Goal: Transaction & Acquisition: Obtain resource

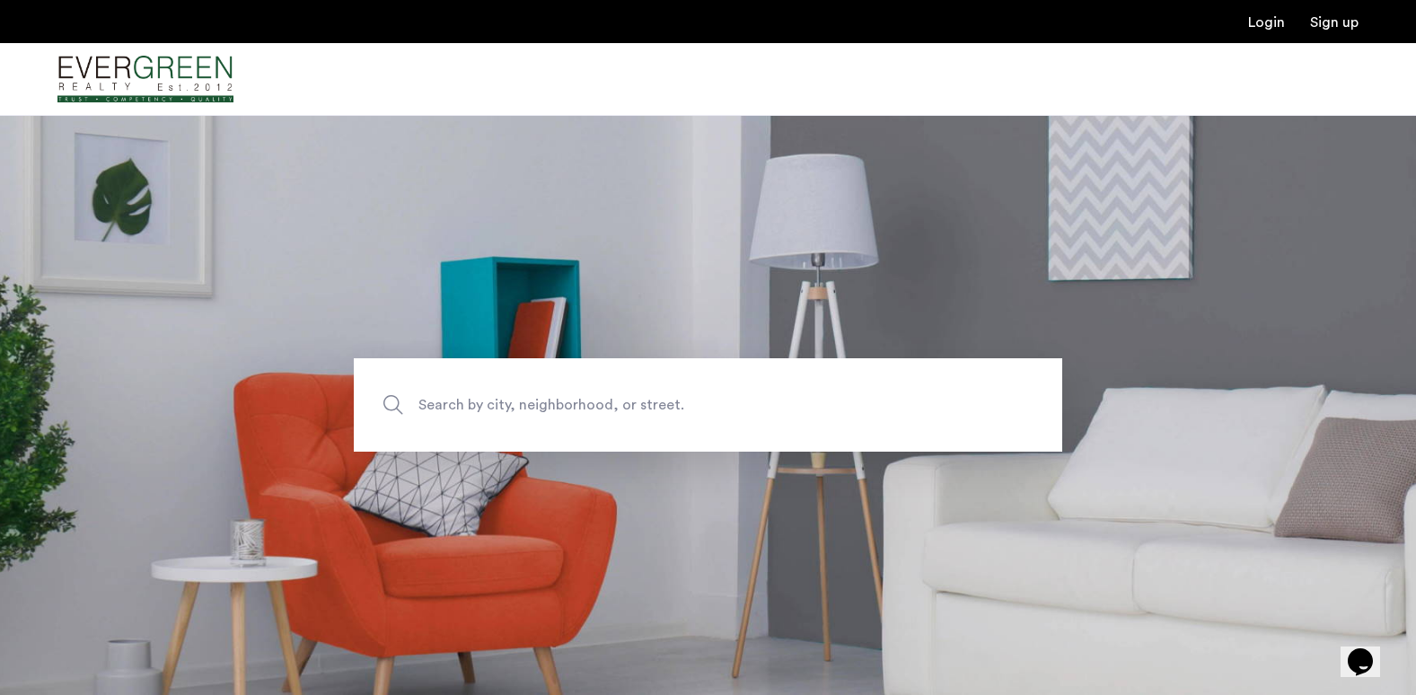
click at [654, 415] on span "Search by city, neighborhood, or street." at bounding box center [666, 405] width 496 height 24
click at [654, 415] on input "Search by city, neighborhood, or street." at bounding box center [708, 404] width 708 height 93
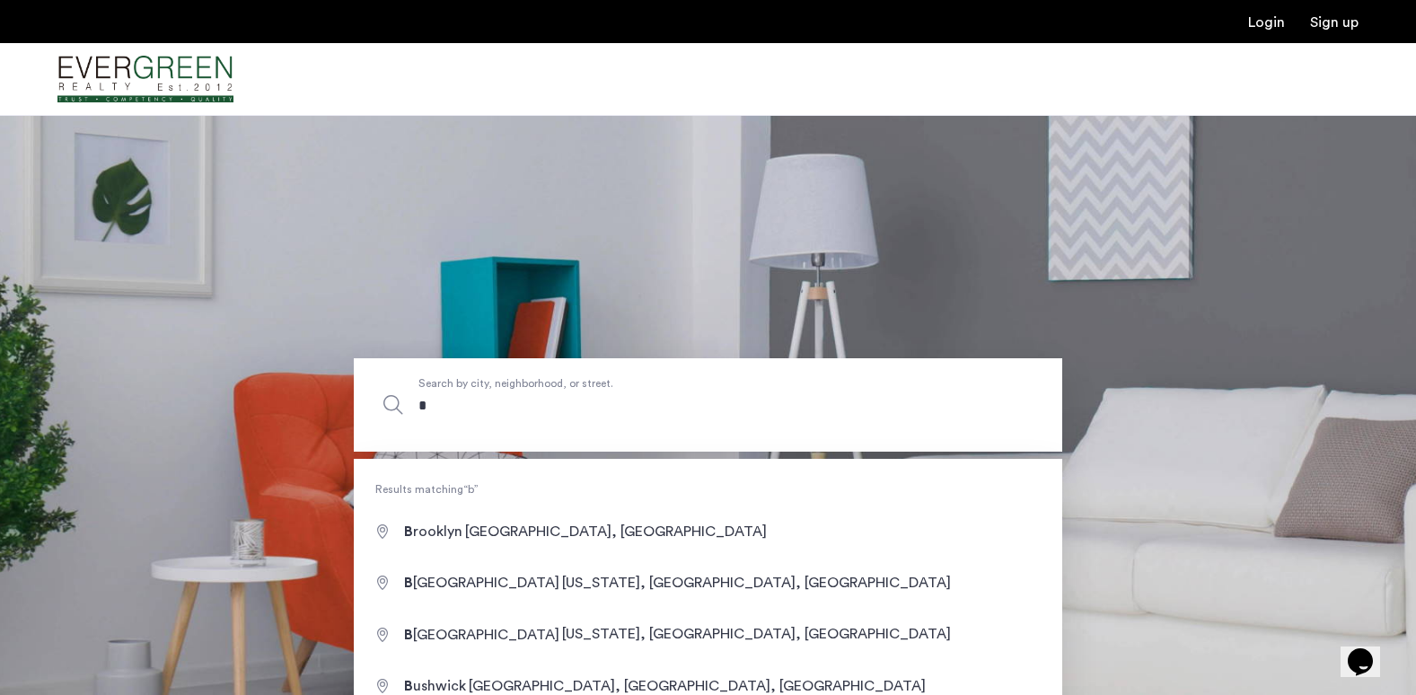
type input "*"
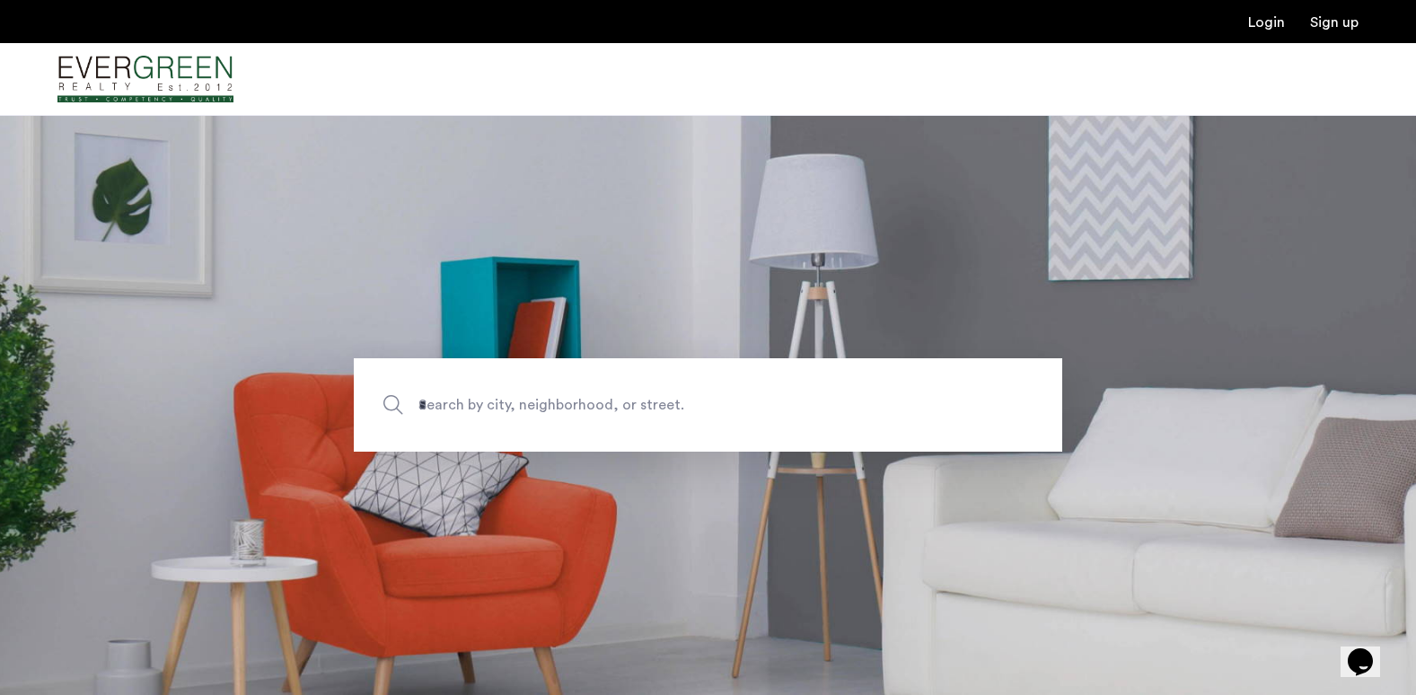
click at [709, 468] on body "Login Sign up Price Fee Availability Beds Baths Subway Neighborhoods Building a…" at bounding box center [708, 347] width 1416 height 695
click at [729, 498] on section "* Search by city, neighborhood, or street." at bounding box center [708, 405] width 1416 height 580
click at [514, 401] on span "Search by city, neighborhood, or street." at bounding box center [666, 405] width 496 height 24
click at [514, 401] on input "*" at bounding box center [708, 404] width 708 height 93
click at [517, 408] on input "*" at bounding box center [708, 404] width 708 height 93
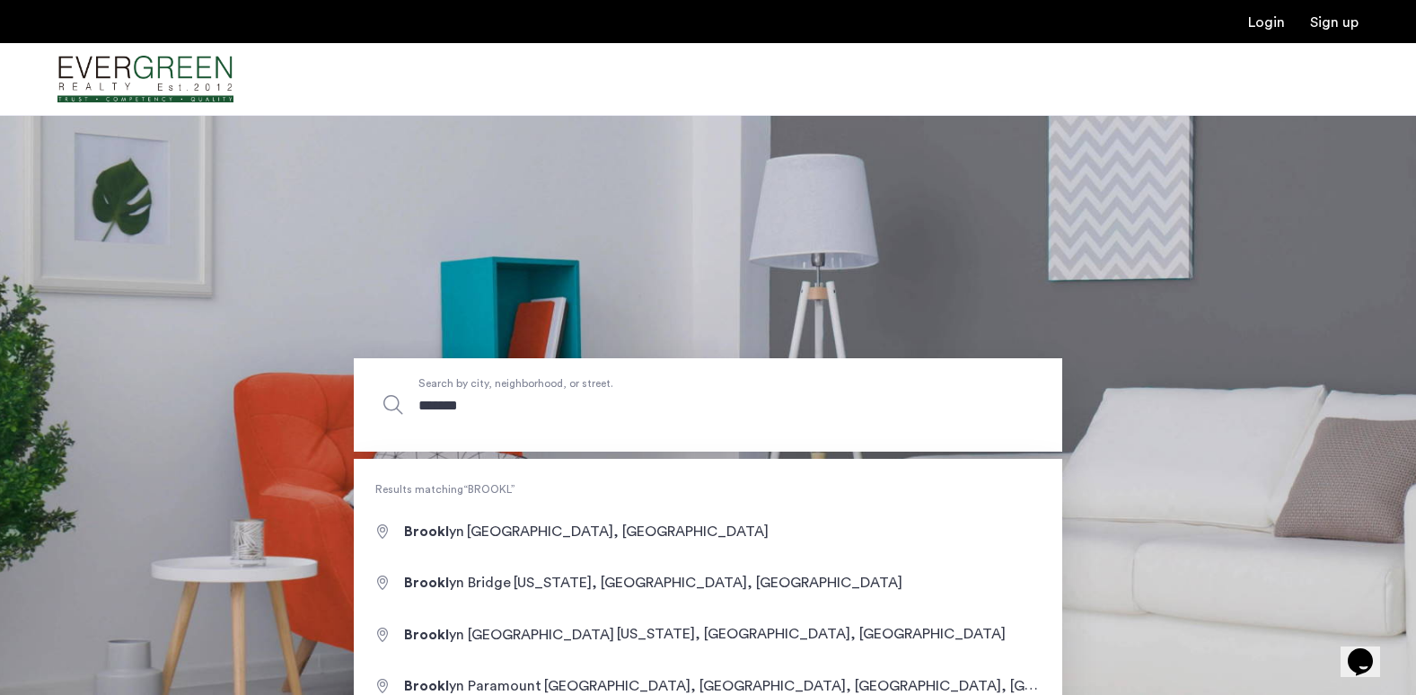
type input "********"
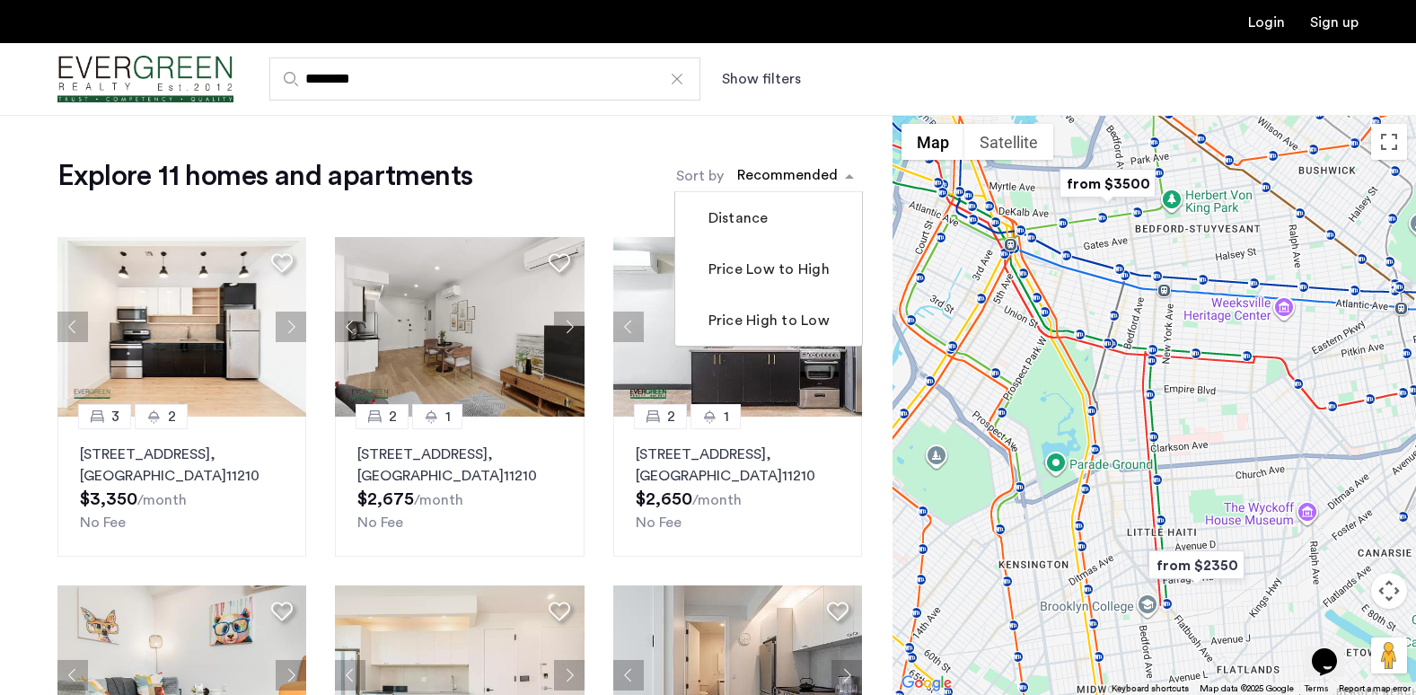
click at [849, 175] on span "sort-apartment" at bounding box center [851, 176] width 22 height 22
click at [764, 82] on button "Show filters" at bounding box center [761, 79] width 79 height 22
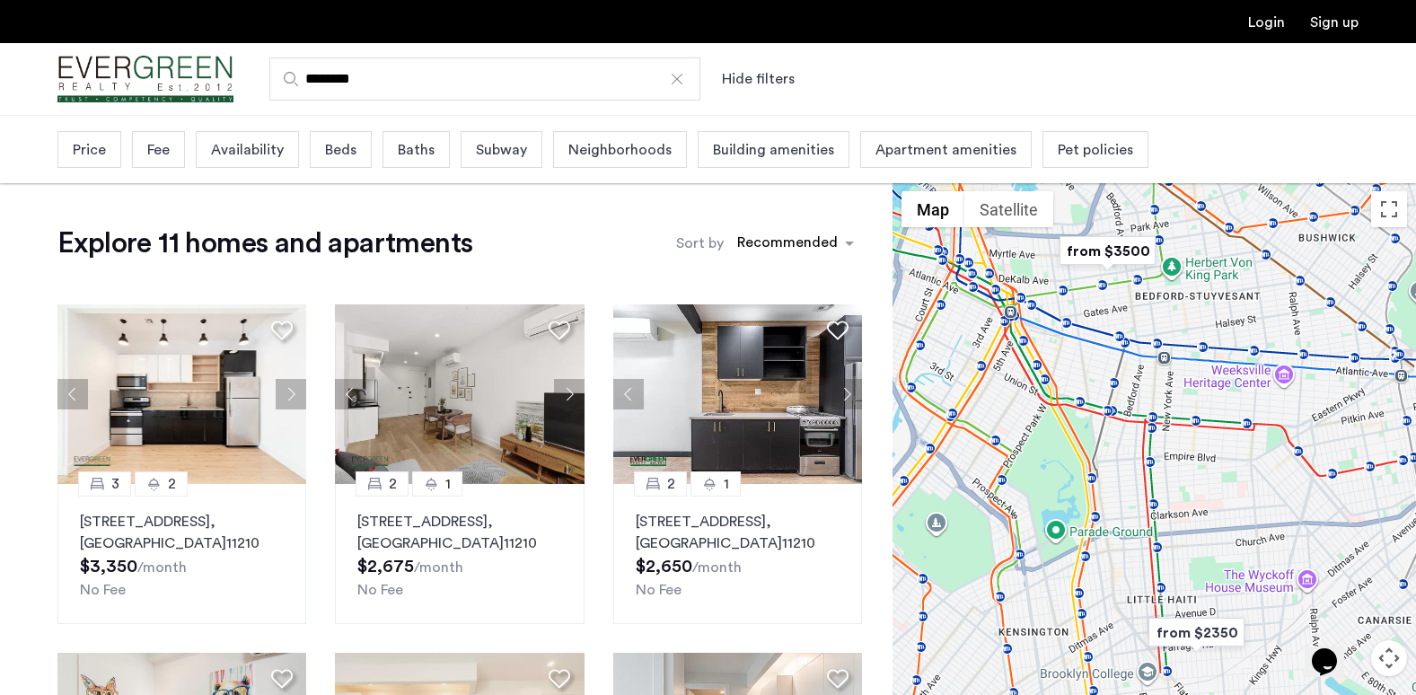
click at [344, 156] on span "Beds" at bounding box center [340, 150] width 31 height 22
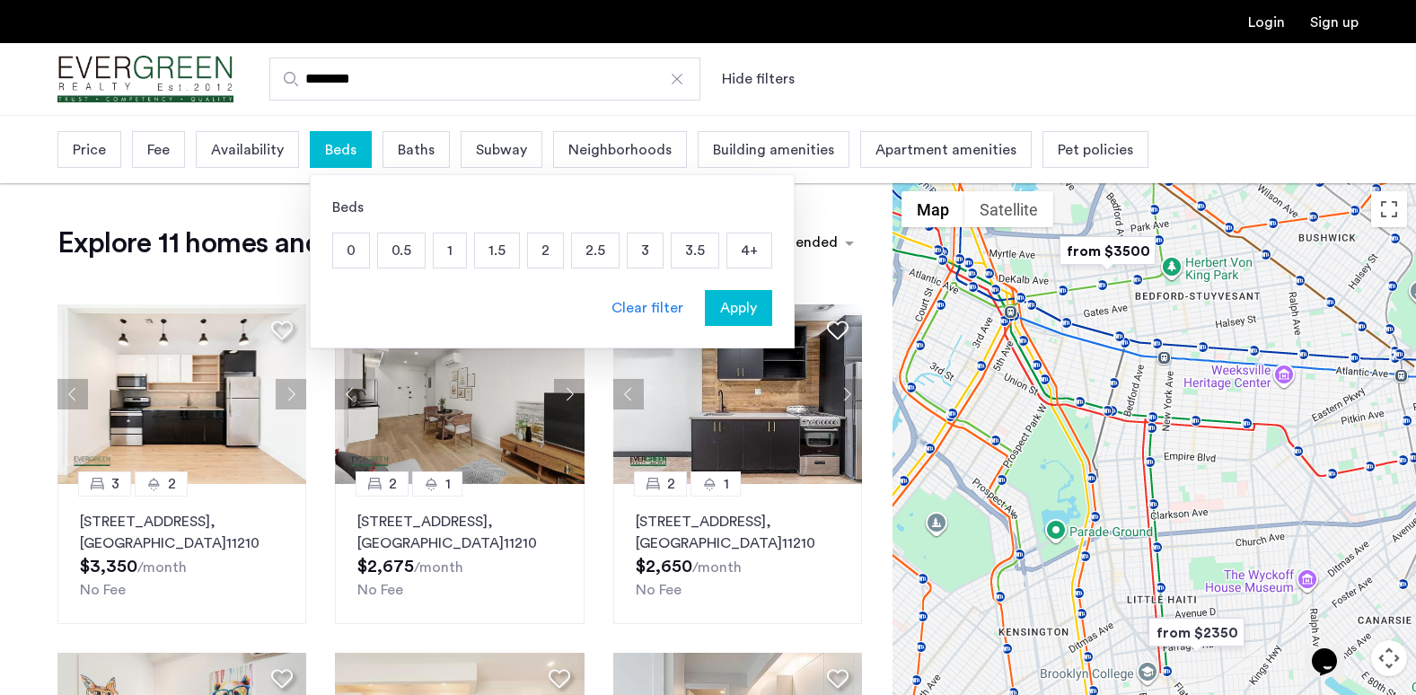
click at [645, 247] on p "3" at bounding box center [645, 250] width 35 height 34
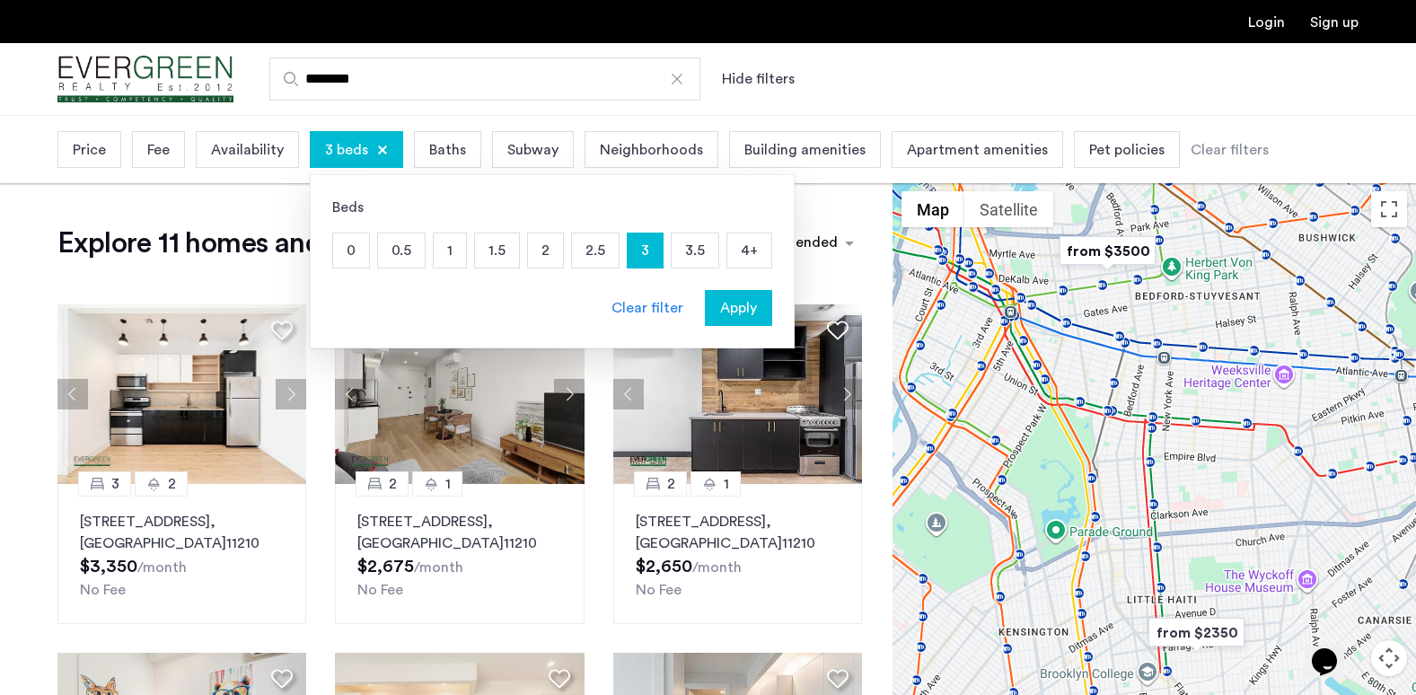
click at [729, 307] on span "Apply" at bounding box center [738, 308] width 37 height 22
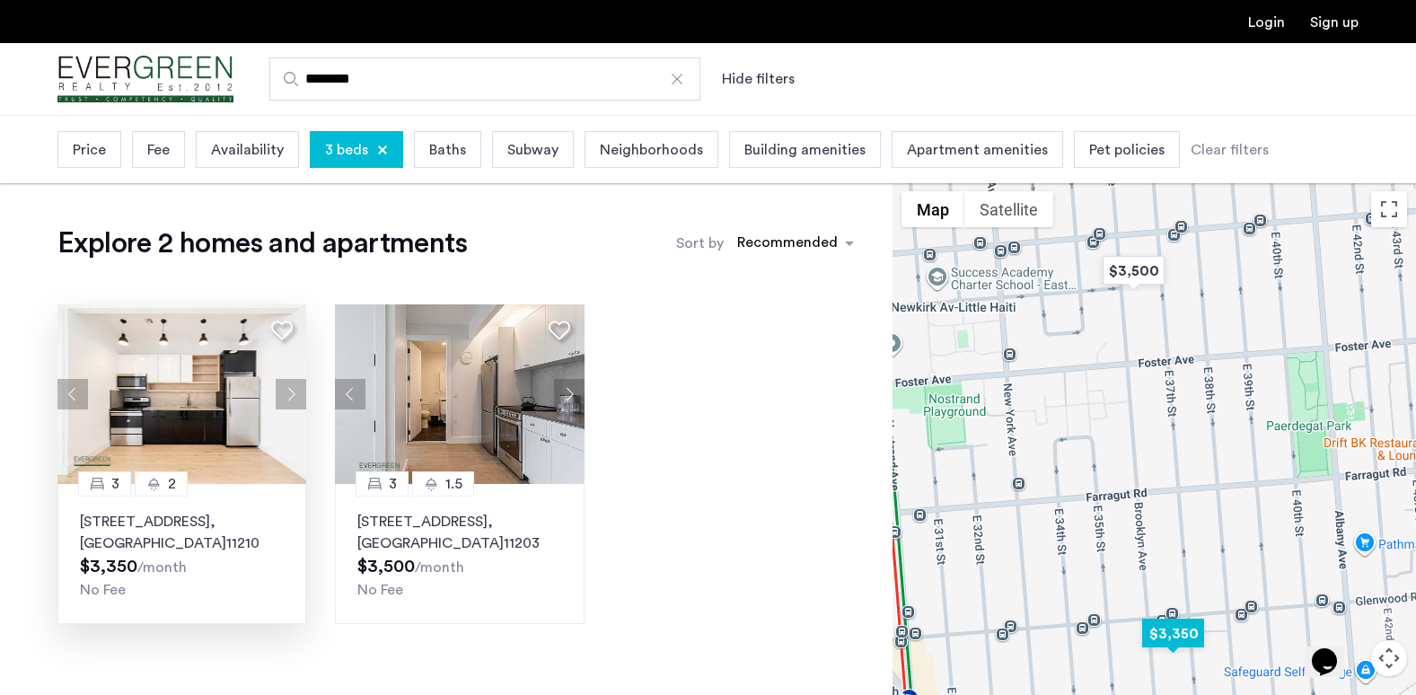
click at [193, 431] on img at bounding box center [182, 394] width 250 height 180
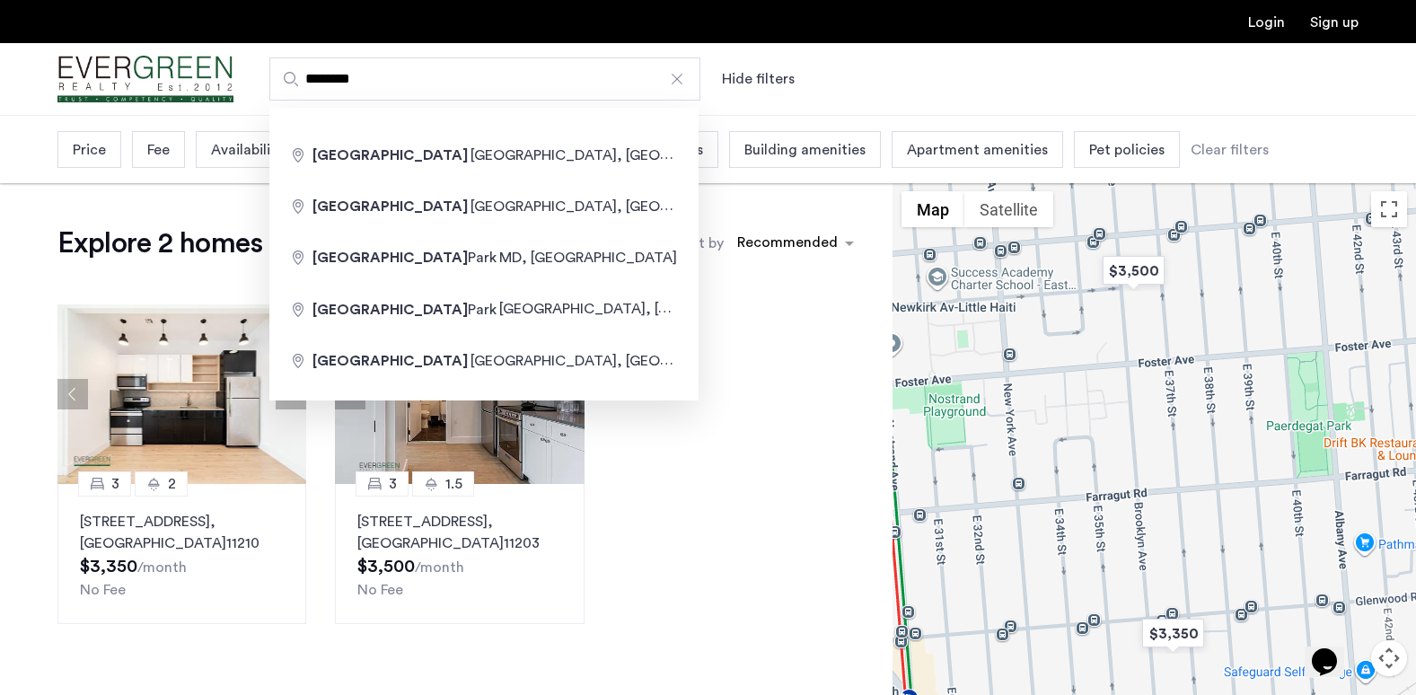
drag, startPoint x: 399, startPoint y: 72, endPoint x: 262, endPoint y: 85, distance: 137.1
click at [262, 85] on div "******** Hide filters" at bounding box center [795, 78] width 1125 height 43
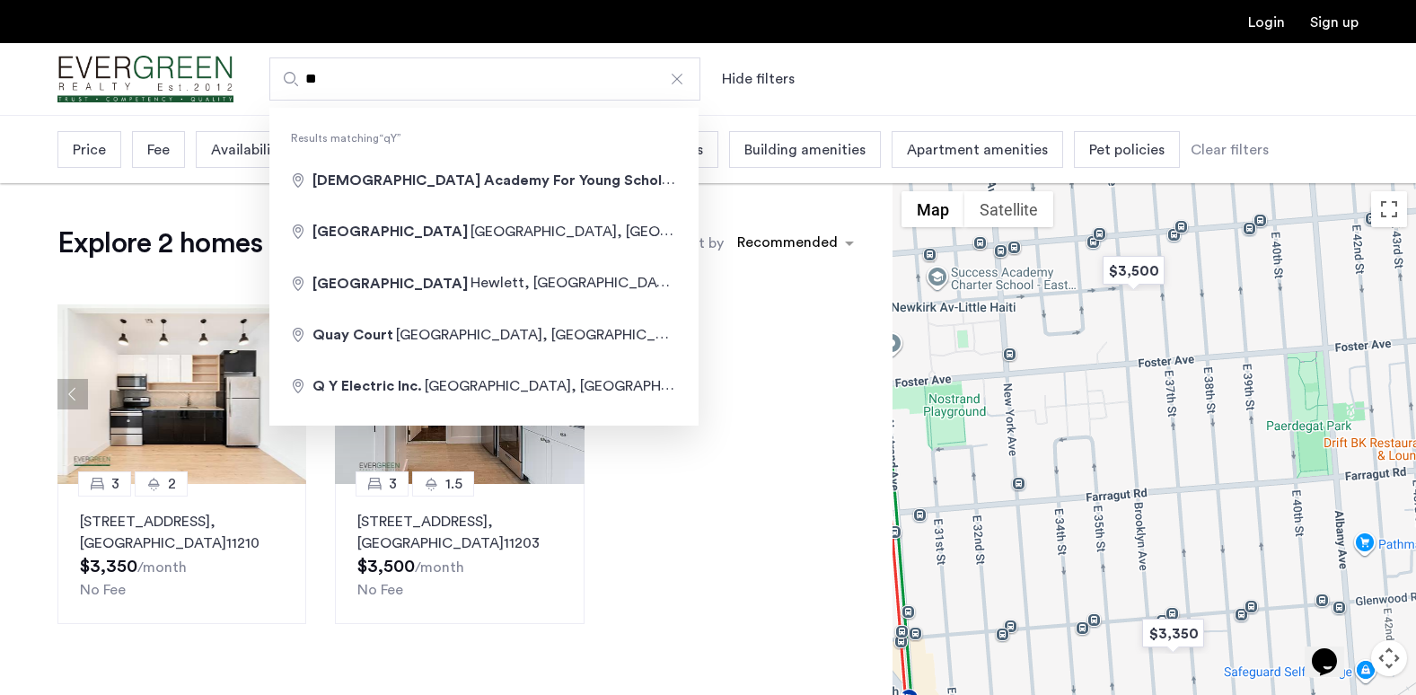
type input "*"
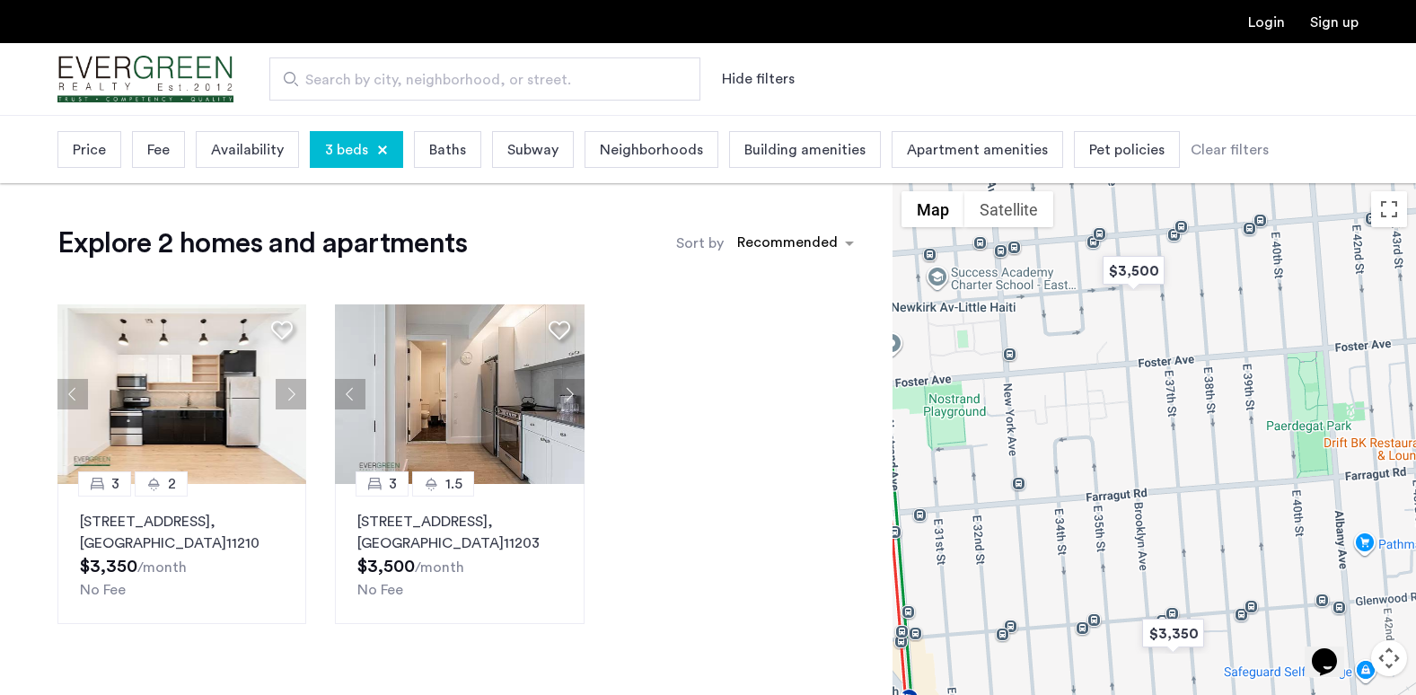
click at [260, 88] on div "Search by city, neighborhood, or street. Hide filters" at bounding box center [795, 78] width 1125 height 43
click at [309, 84] on span "Search by city, neighborhood, or street." at bounding box center [477, 80] width 345 height 22
click at [309, 84] on input "Search by city, neighborhood, or street." at bounding box center [484, 78] width 431 height 43
drag, startPoint x: 309, startPoint y: 84, endPoint x: 355, endPoint y: 143, distance: 74.2
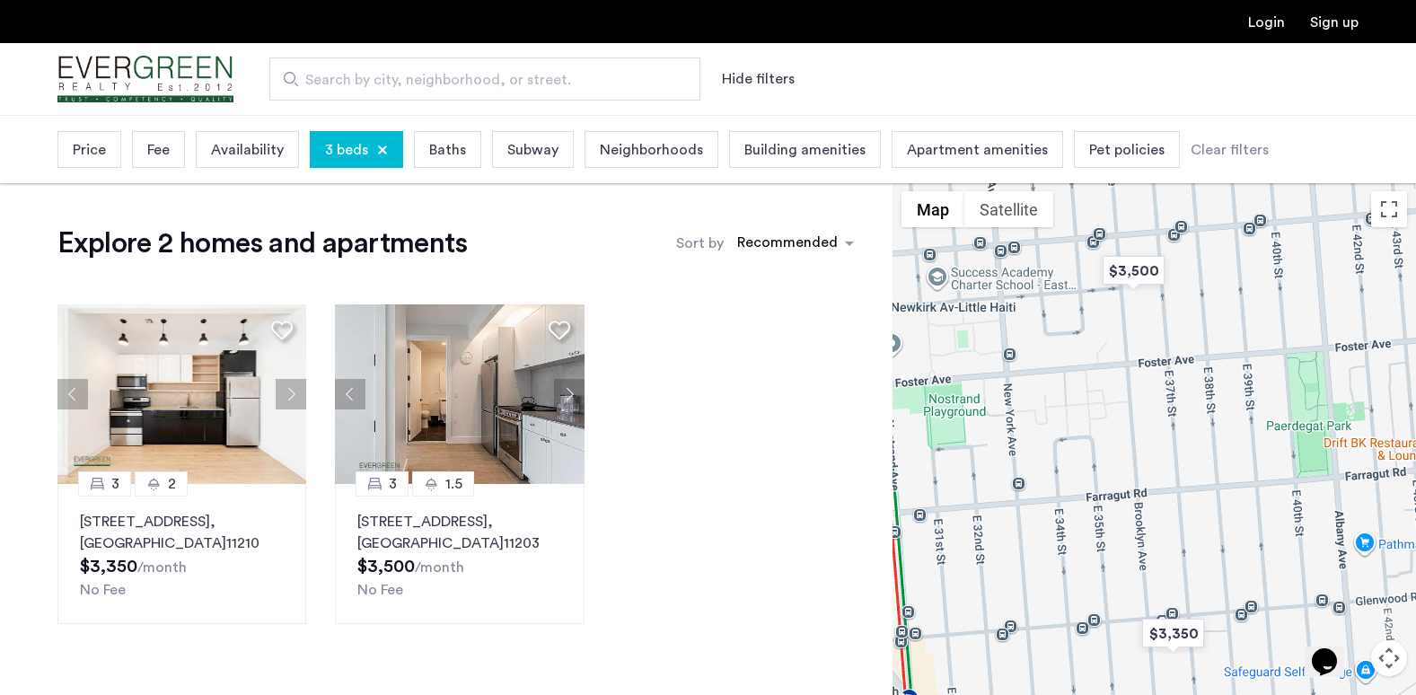
click at [355, 116] on not-logged-in-header "Login Sign up Search by city, neighborhood, or street. Hide filters Price Fee A…" at bounding box center [708, 58] width 1416 height 116
click at [676, 505] on div "3 2 1613 Brooklyn Avenue, Brooklyn, NY, USA, Unit 501, Brooklyn , NY 11210 $3,3…" at bounding box center [460, 464] width 834 height 348
click at [471, 78] on span "Search by city, neighborhood, or street." at bounding box center [477, 80] width 345 height 22
click at [471, 78] on input "Search by city, neighborhood, or street." at bounding box center [484, 78] width 431 height 43
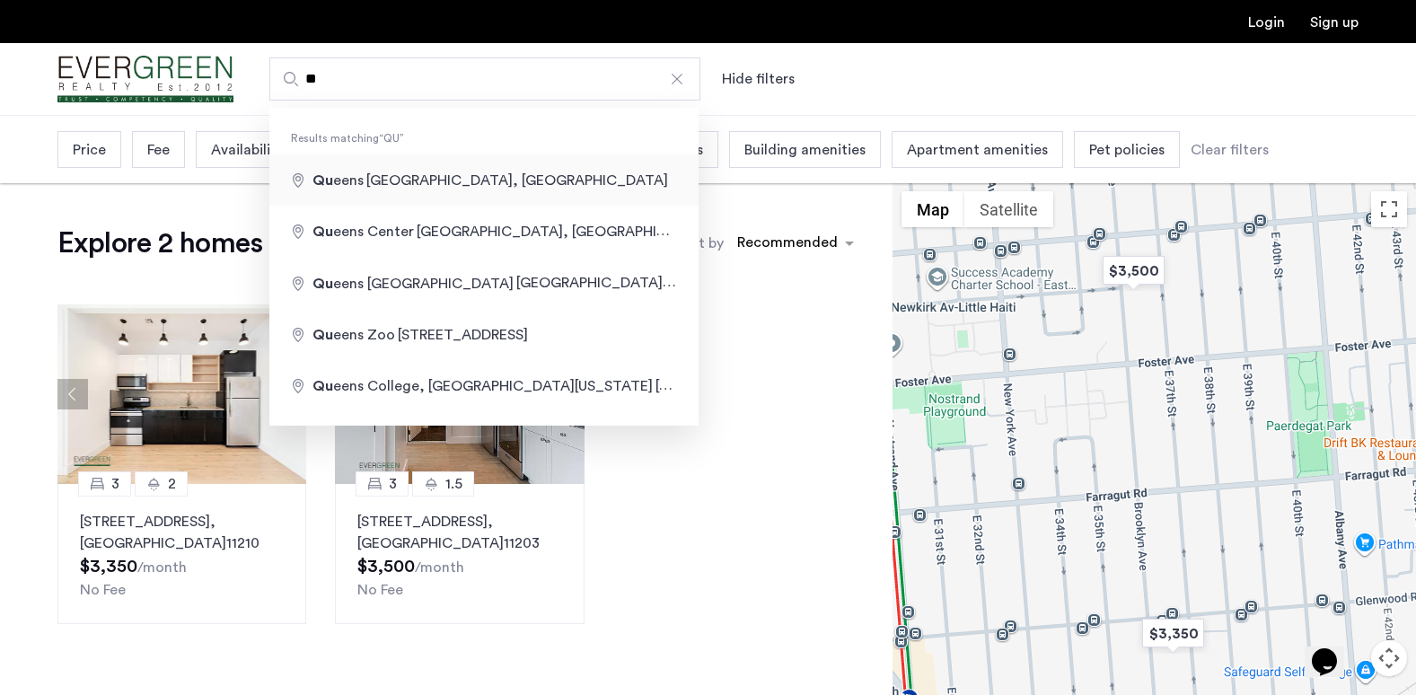
type input "**********"
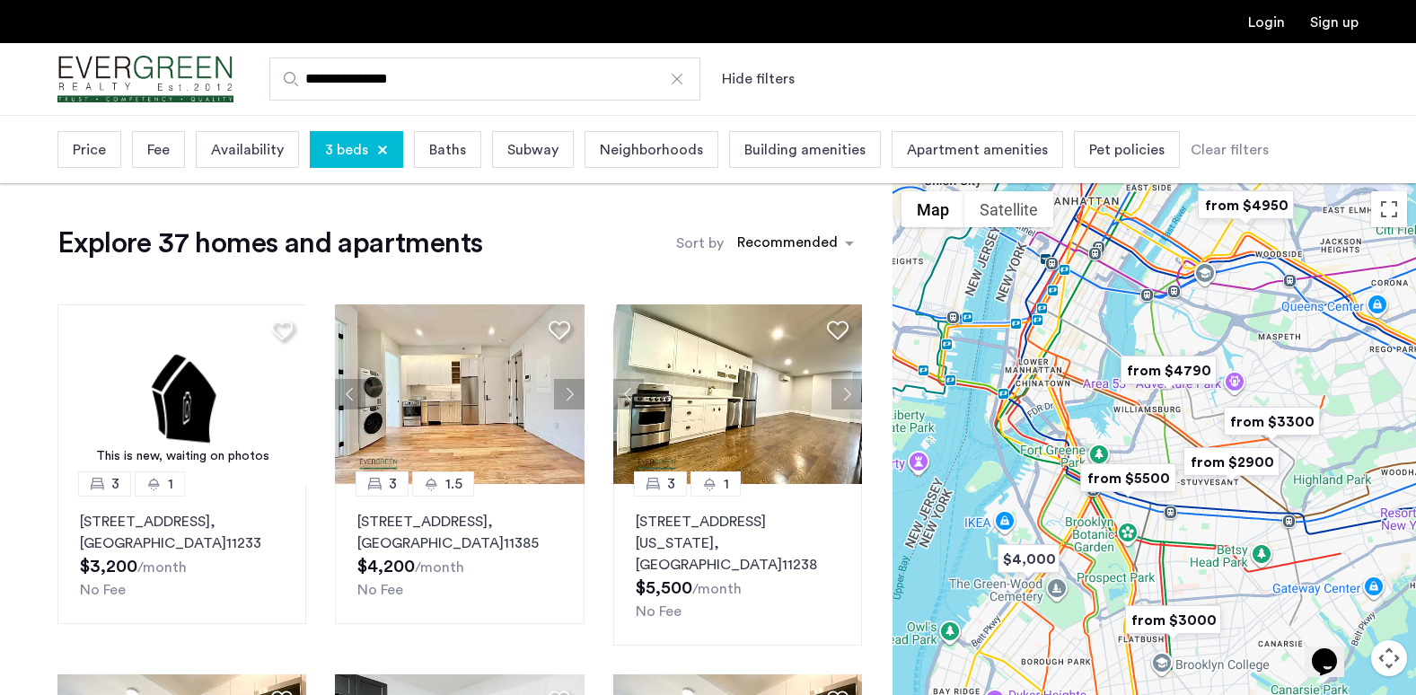
click at [83, 147] on span "Price" at bounding box center [89, 150] width 33 height 22
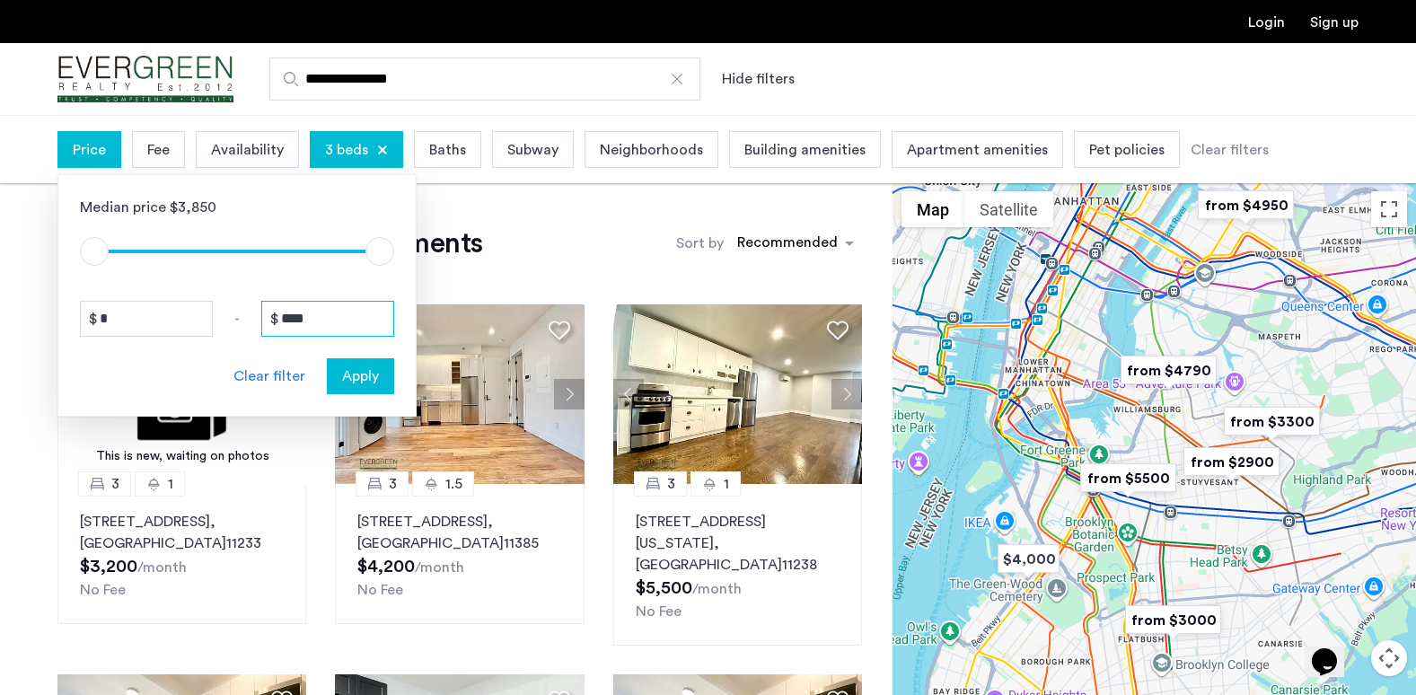
drag, startPoint x: 364, startPoint y: 313, endPoint x: 255, endPoint y: 325, distance: 110.1
click at [255, 325] on div "* - ****" at bounding box center [237, 319] width 314 height 36
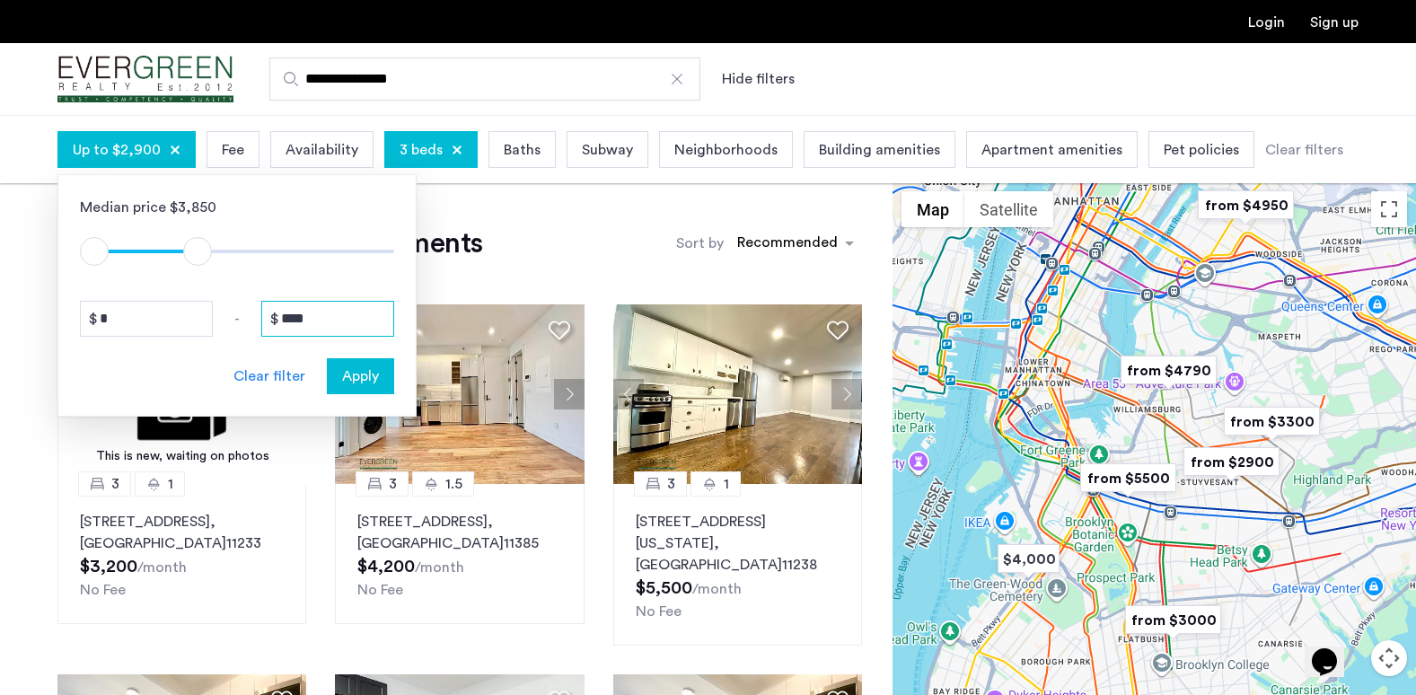
type input "****"
click at [364, 375] on span "Apply" at bounding box center [360, 376] width 37 height 22
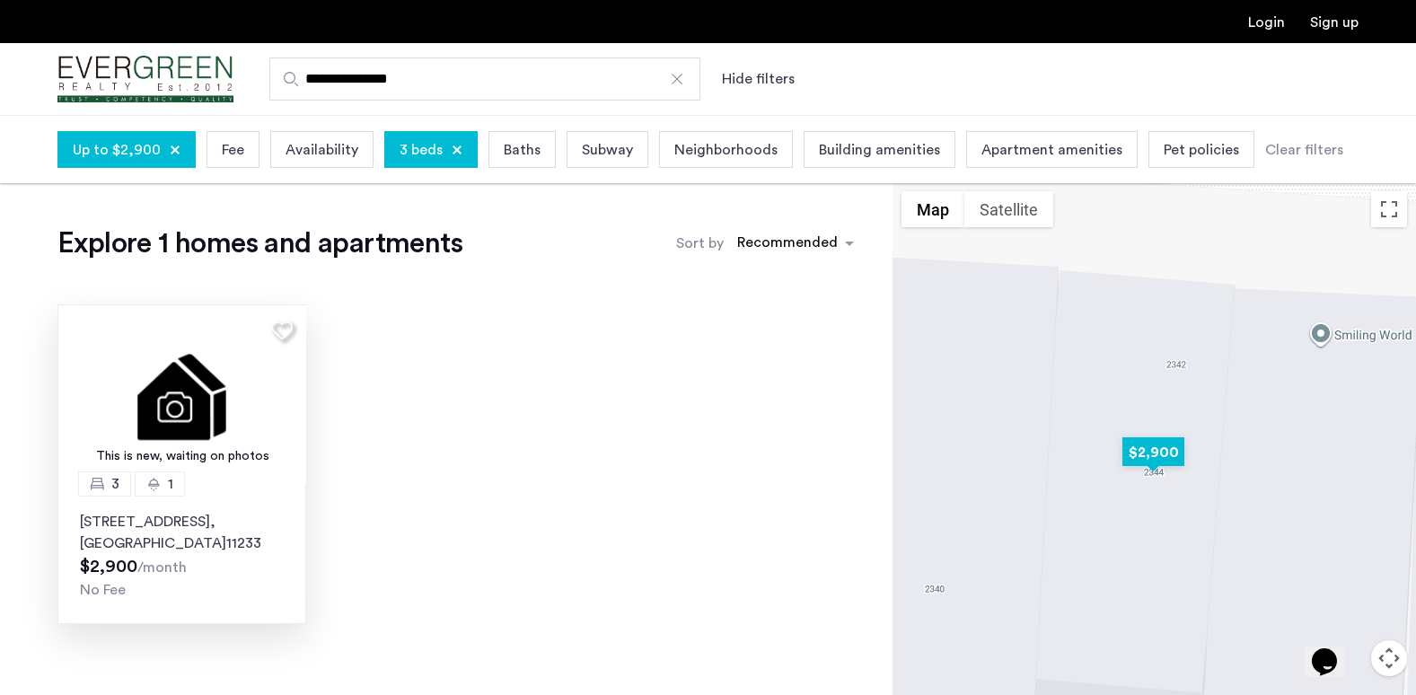
click at [179, 533] on p "2344 Pacific Street, Unit 3, Brooklyn , NY 11233" at bounding box center [182, 532] width 204 height 43
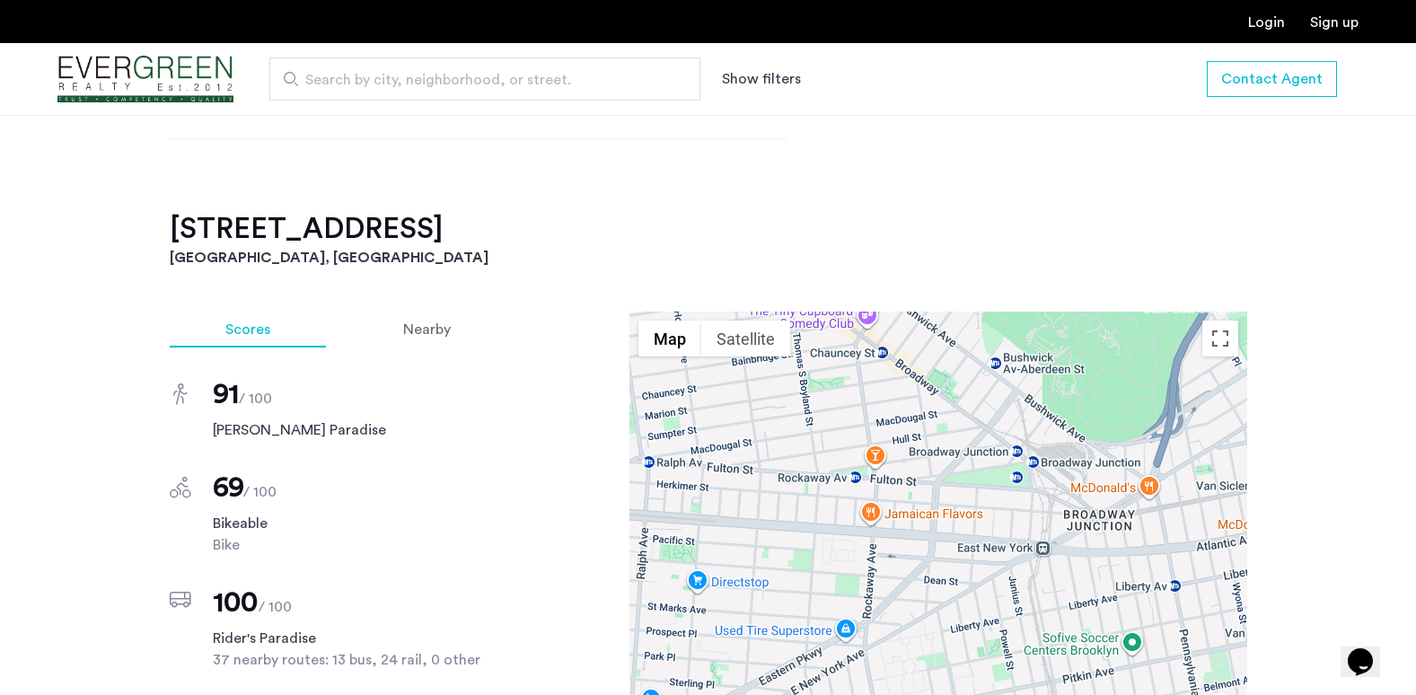
scroll to position [541, 0]
